Goal: Entertainment & Leisure: Consume media (video, audio)

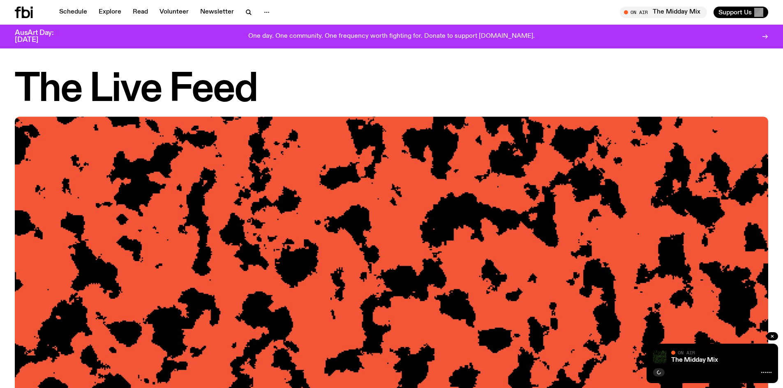
scroll to position [534, 0]
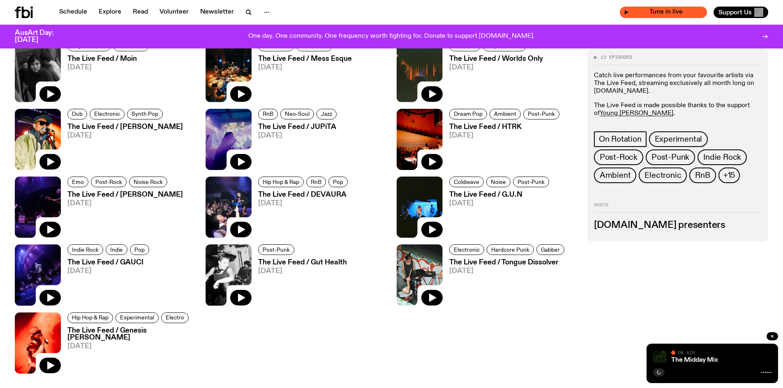
click at [664, 11] on span "Tune in live" at bounding box center [666, 12] width 74 height 6
click at [629, 12] on div "Tune in live" at bounding box center [663, 13] width 87 height 12
click at [767, 376] on icon at bounding box center [766, 373] width 10 height 7
click at [730, 359] on div "The Midday Mix" at bounding box center [721, 361] width 102 height 6
click at [770, 335] on icon "button" at bounding box center [772, 336] width 5 height 5
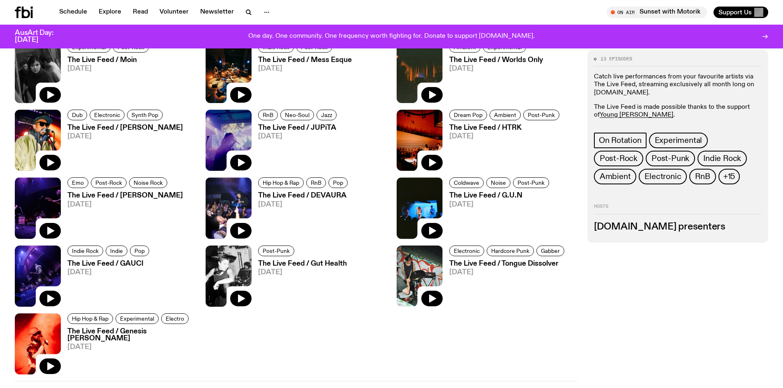
scroll to position [534, 0]
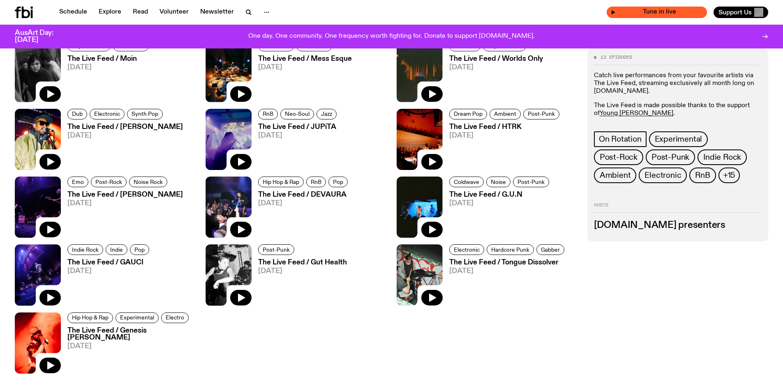
click at [652, 10] on span "Tune in live" at bounding box center [659, 12] width 87 height 6
